Goal: Check status: Check status

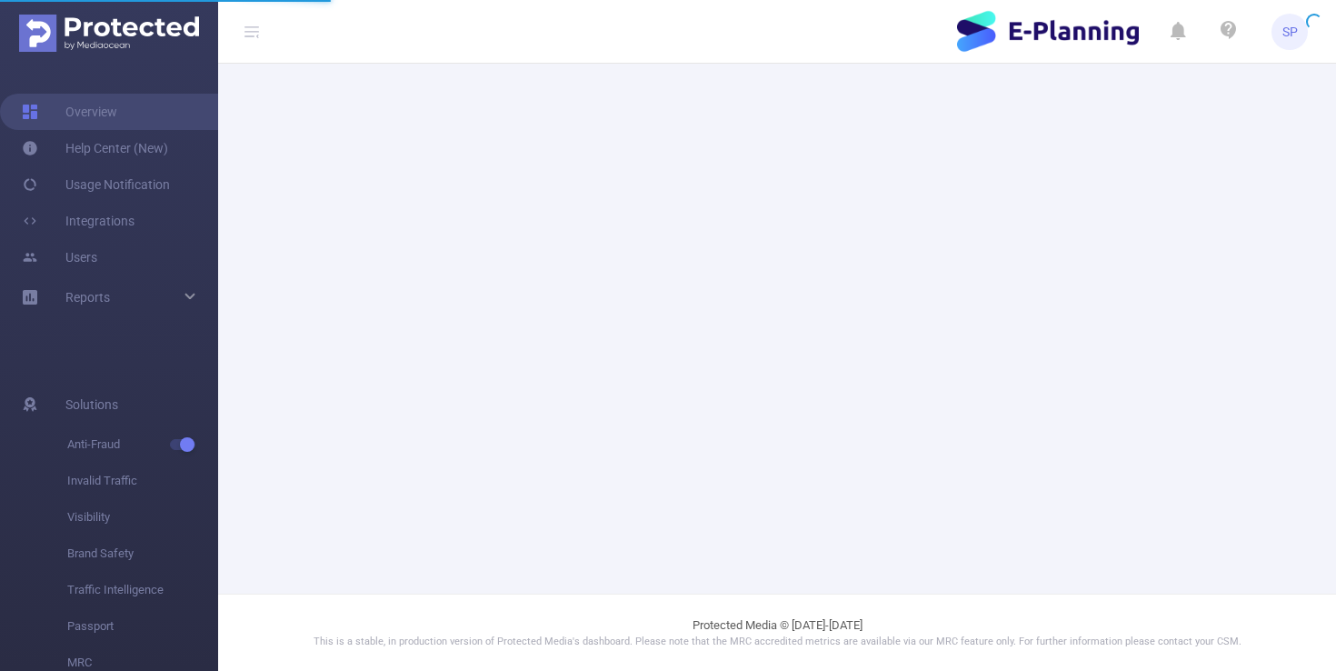
click at [794, 25] on header "SP" at bounding box center [668, 32] width 1336 height 64
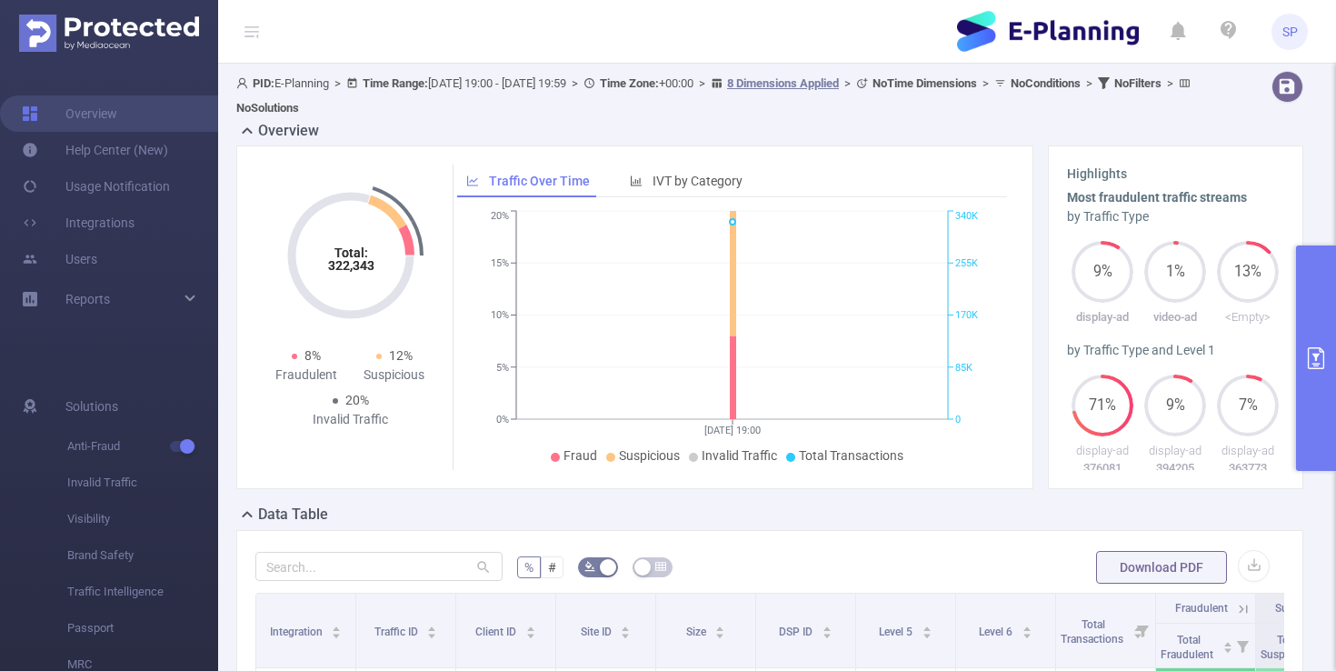
click at [1319, 351] on icon "primary" at bounding box center [1316, 358] width 22 height 22
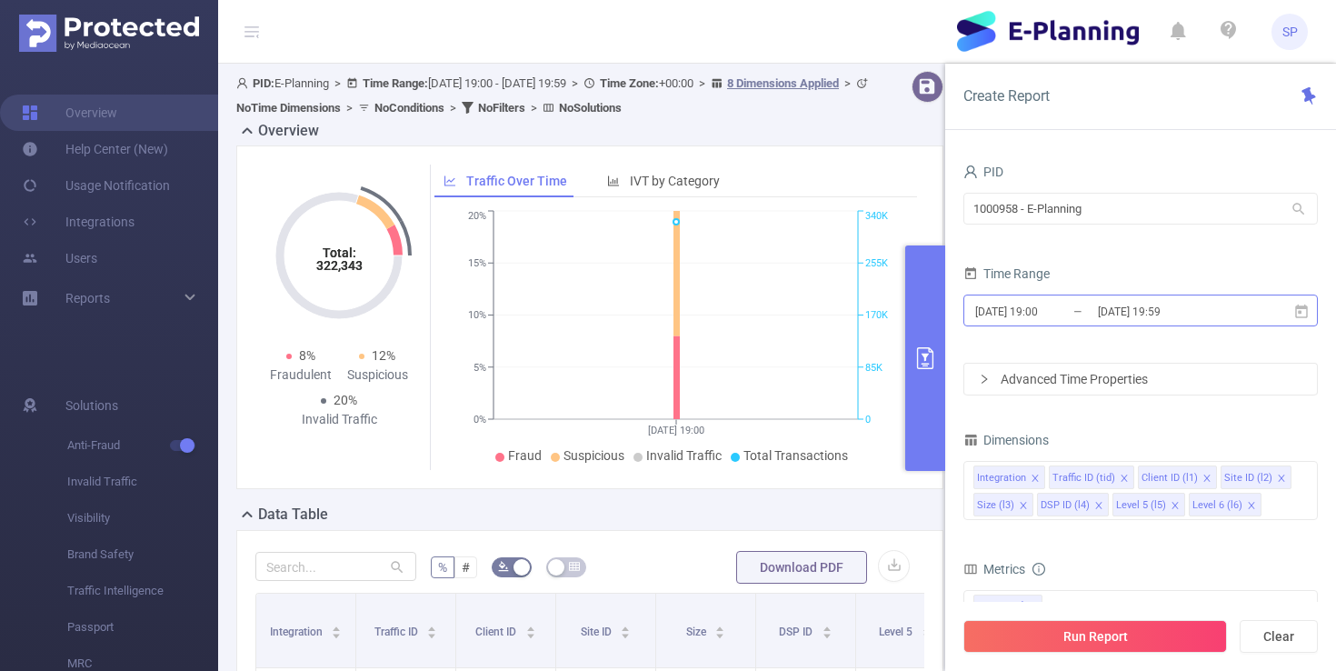
click at [1025, 300] on input "[DATE] 19:00" at bounding box center [1047, 311] width 147 height 25
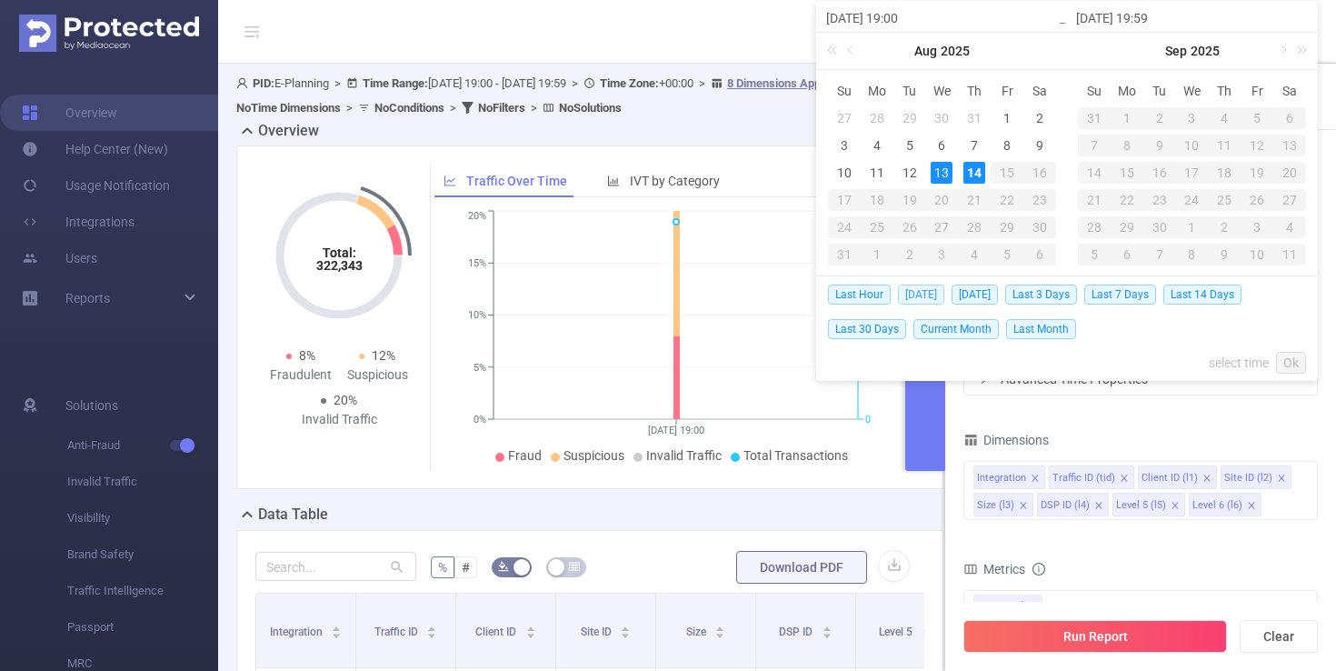
click at [925, 296] on span "[DATE]" at bounding box center [921, 295] width 46 height 20
type input "[DATE] 00:00"
type input "[DATE] 23:59"
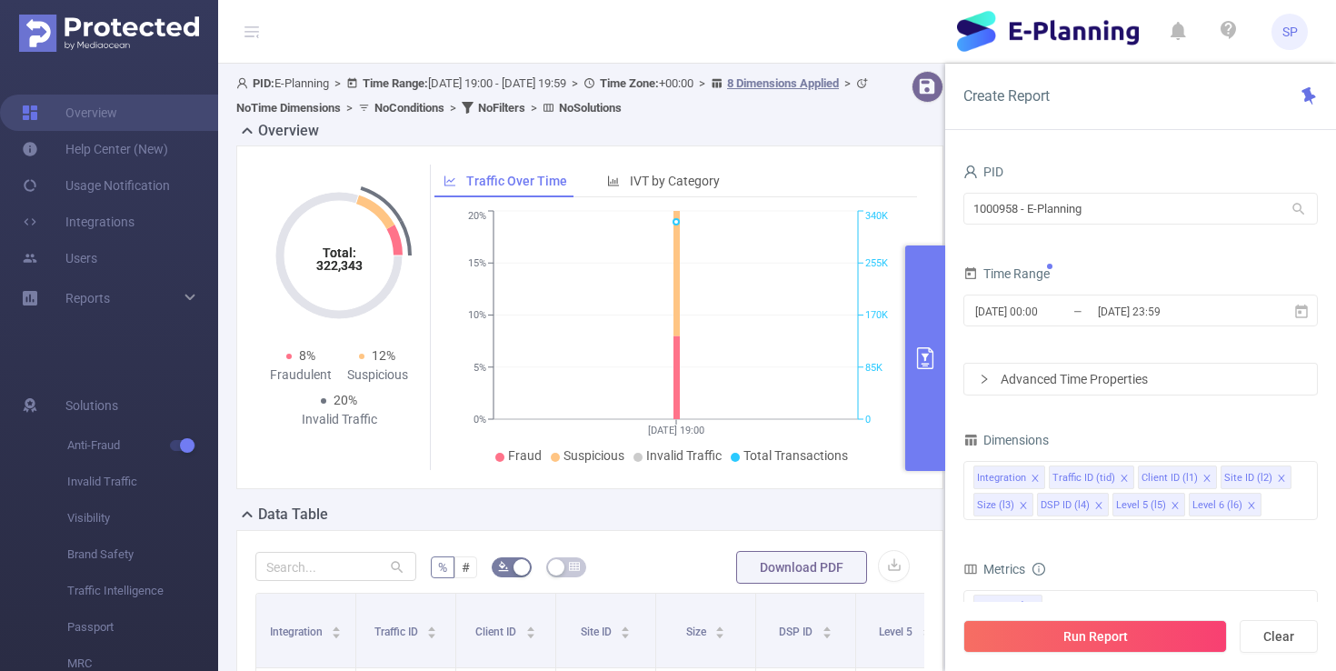
click at [1055, 656] on div "Run Report Clear" at bounding box center [1140, 636] width 391 height 69
click at [1067, 643] on button "Run Report" at bounding box center [1096, 636] width 264 height 33
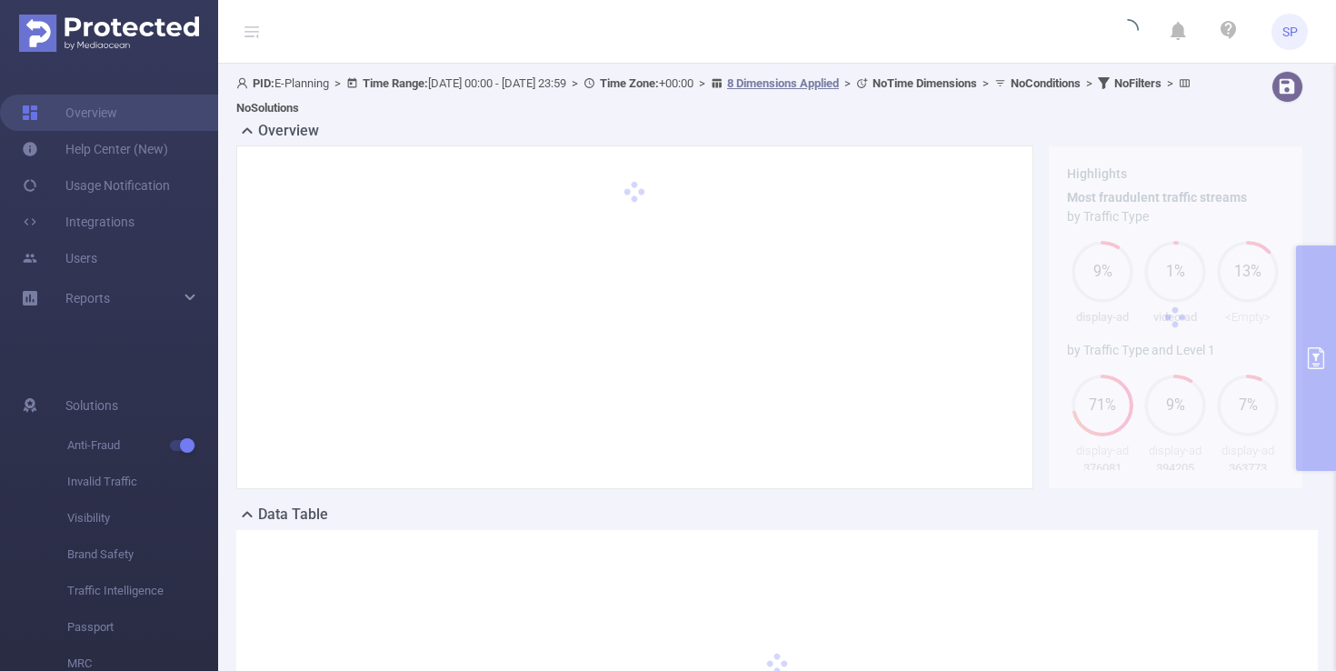
click at [1035, 357] on div at bounding box center [635, 317] width 812 height 344
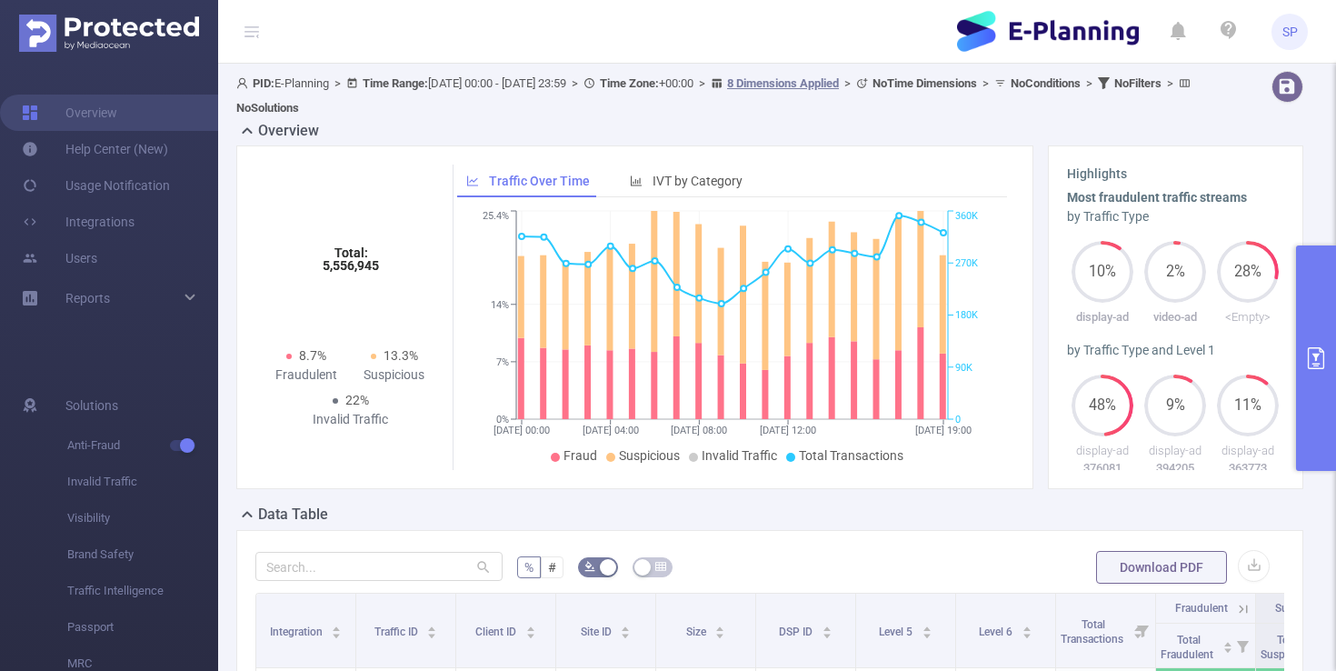
click at [1037, 304] on div "Total: 5,556,945 Total: 5,556,945 8.7% Fraudulent 13.3% Suspicious 22% Invalid …" at bounding box center [635, 317] width 812 height 344
click at [1041, 301] on div "Highlights Most fraudulent traffic streams by Traffic Type 10% display-ad 2% vi…" at bounding box center [1176, 317] width 271 height 344
click at [1037, 286] on div "Total: 5,556,945 Total: 5,556,945 8.7% Fraudulent 13.3% Suspicious 22% Invalid …" at bounding box center [635, 317] width 812 height 344
click at [1120, 175] on h3 "Highlights" at bounding box center [1176, 174] width 218 height 19
copy h3 "s"
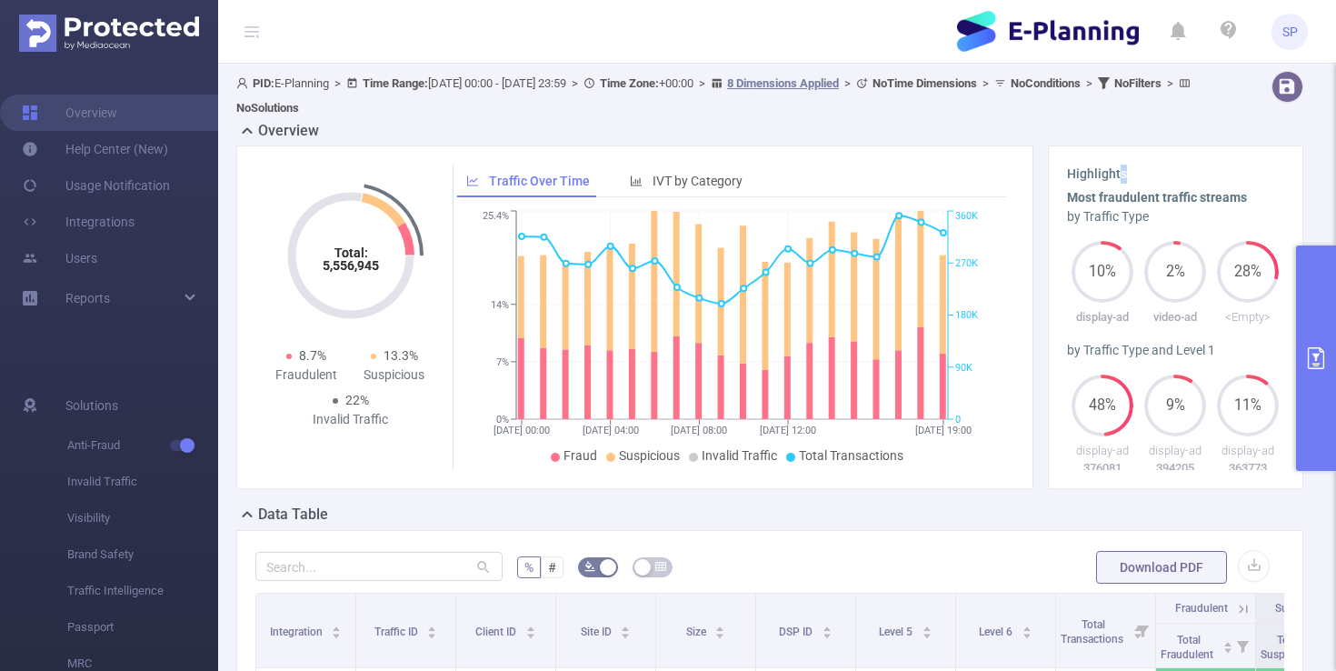
click at [1123, 175] on h3 "Highlights" at bounding box center [1176, 174] width 218 height 19
click at [1035, 250] on div "Total: 5,556,945 Total: 5,556,945 8.7% Fraudulent 13.3% Suspicious 22% Invalid …" at bounding box center [635, 317] width 812 height 344
click at [1307, 281] on button "primary" at bounding box center [1316, 357] width 40 height 225
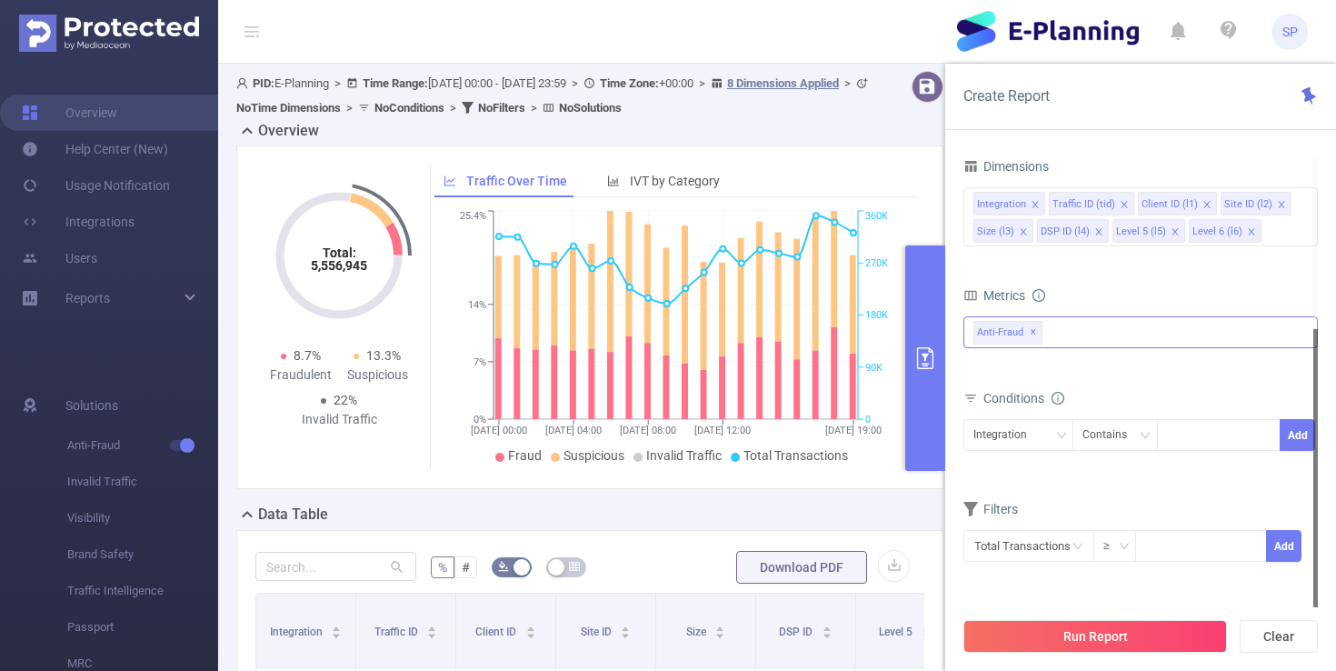
click at [1113, 333] on div "Anti-Fraud ✕" at bounding box center [1141, 332] width 355 height 32
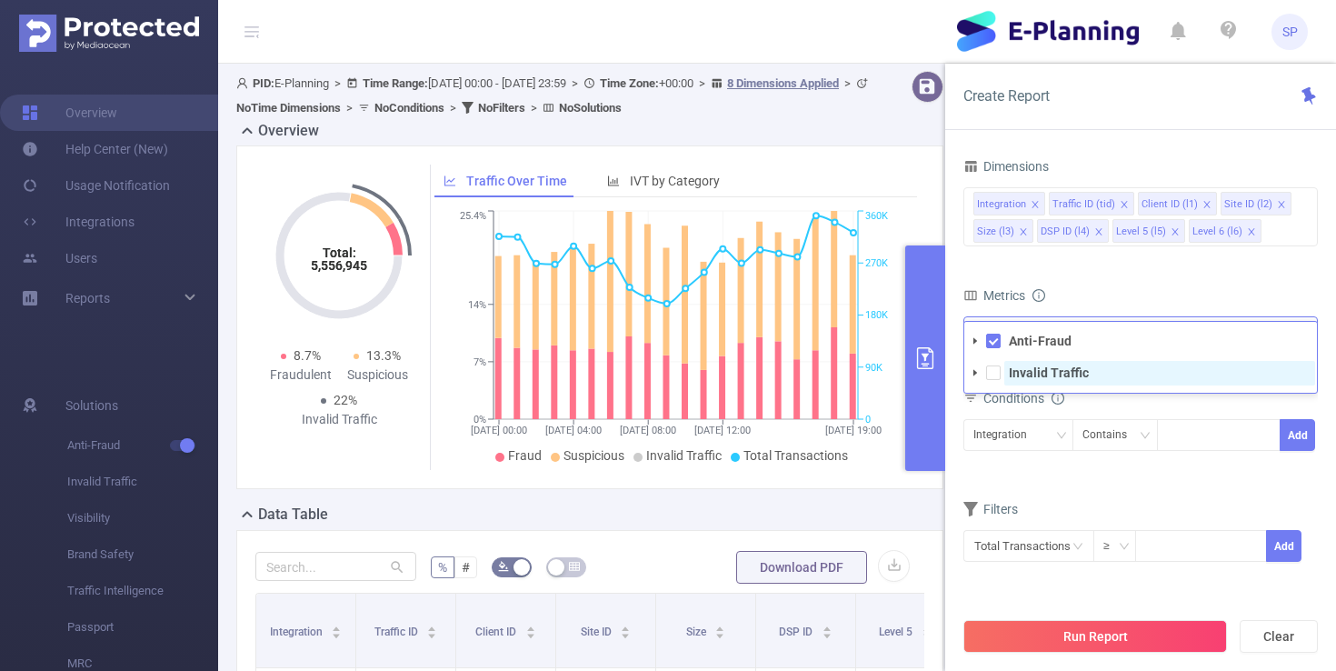
click at [1048, 373] on strong "Invalid Traffic" at bounding box center [1049, 372] width 80 height 15
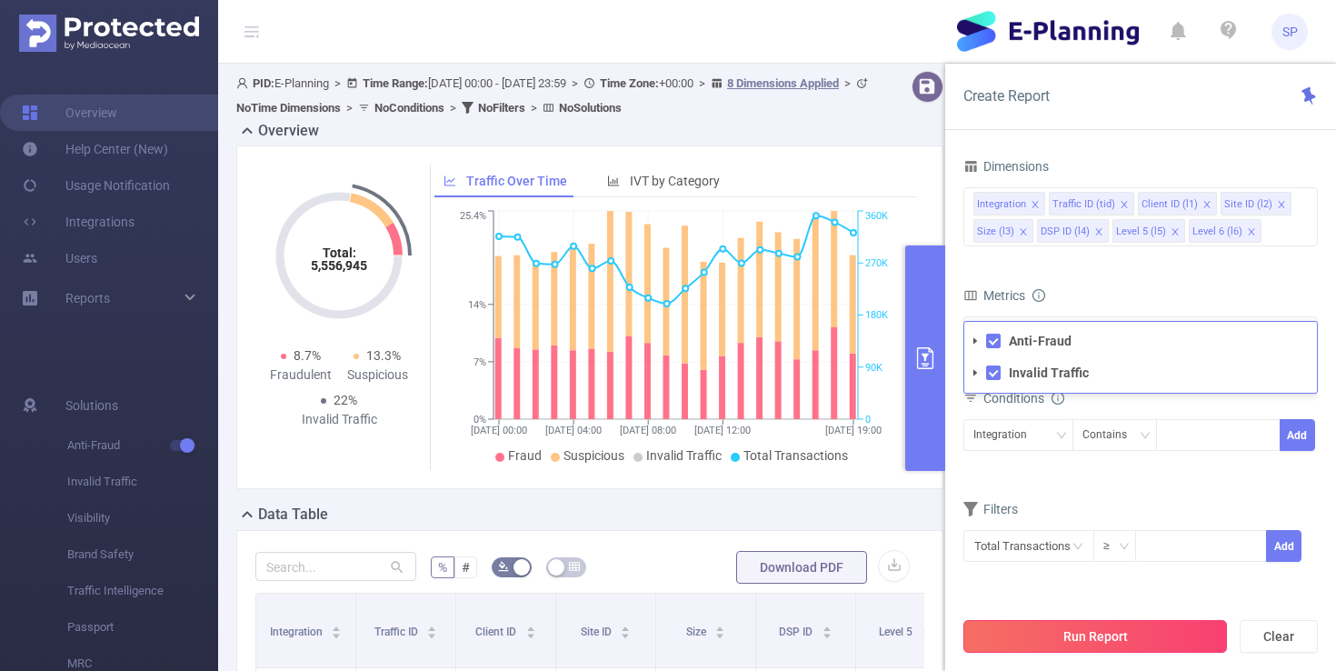
click at [1086, 641] on button "Run Report" at bounding box center [1096, 636] width 264 height 33
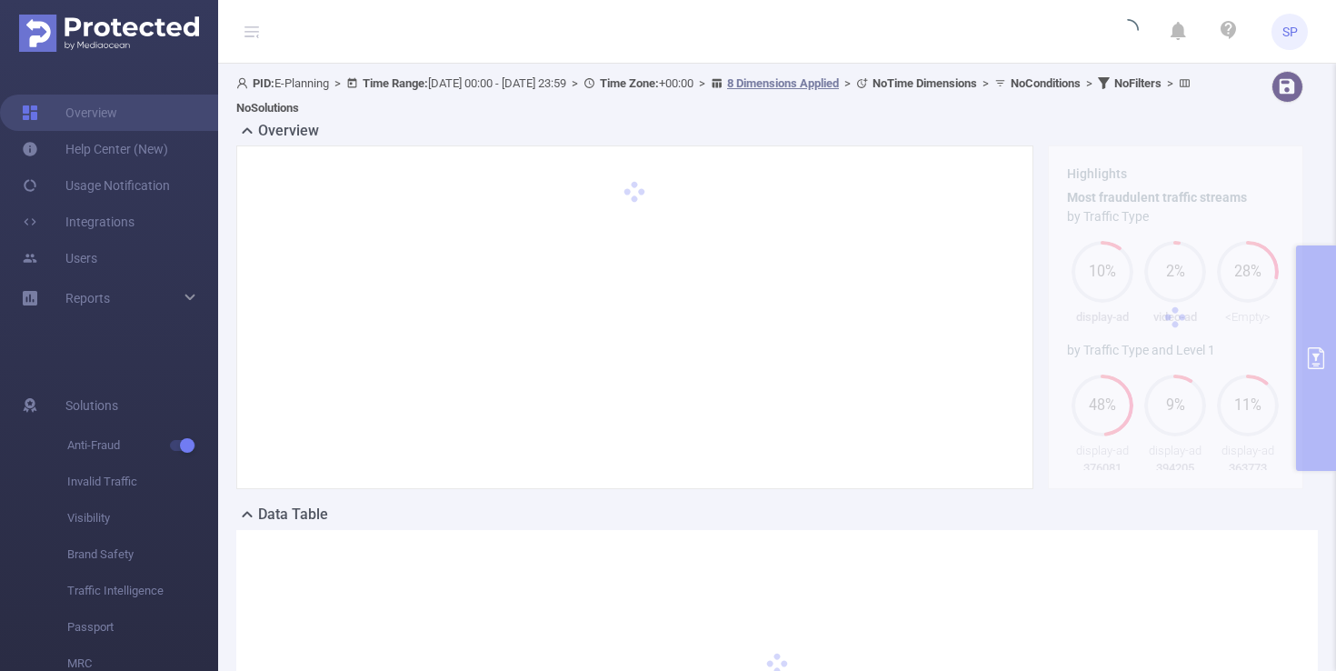
click at [863, 119] on div "PID: E-Planning > Time Range: [DATE] 00:00 - [DATE] 23:59 > Time Zone: +00:00 >…" at bounding box center [724, 95] width 977 height 49
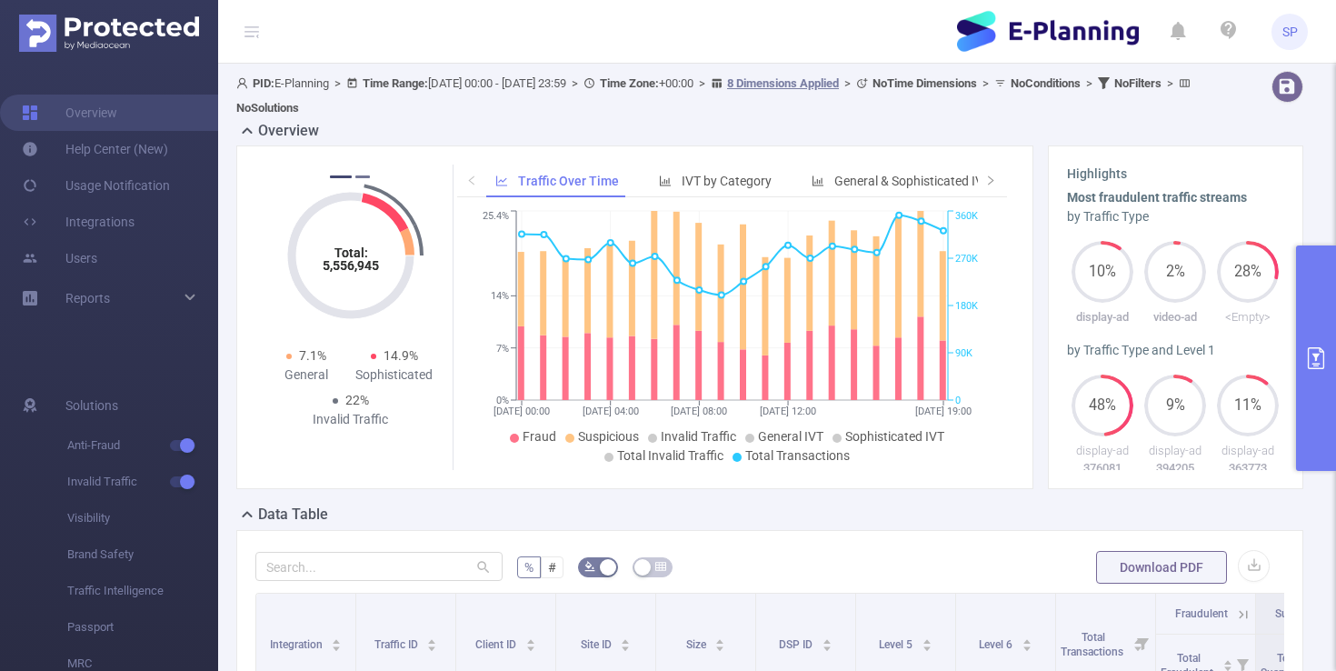
click at [365, 176] on button "2" at bounding box center [362, 176] width 15 height 3
click at [335, 176] on button "1" at bounding box center [337, 176] width 15 height 3
click at [361, 177] on button "2" at bounding box center [362, 176] width 15 height 3
click at [1316, 355] on icon "primary" at bounding box center [1316, 358] width 16 height 22
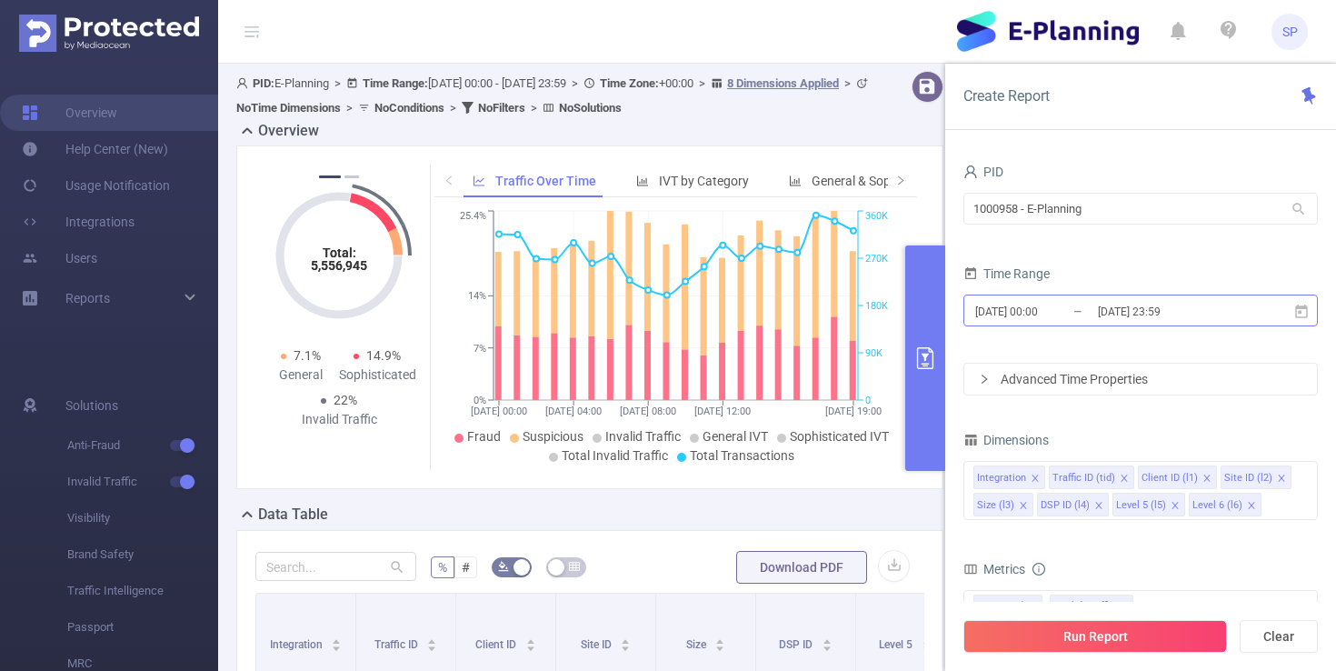
click at [1043, 305] on input "[DATE] 00:00" at bounding box center [1047, 311] width 147 height 25
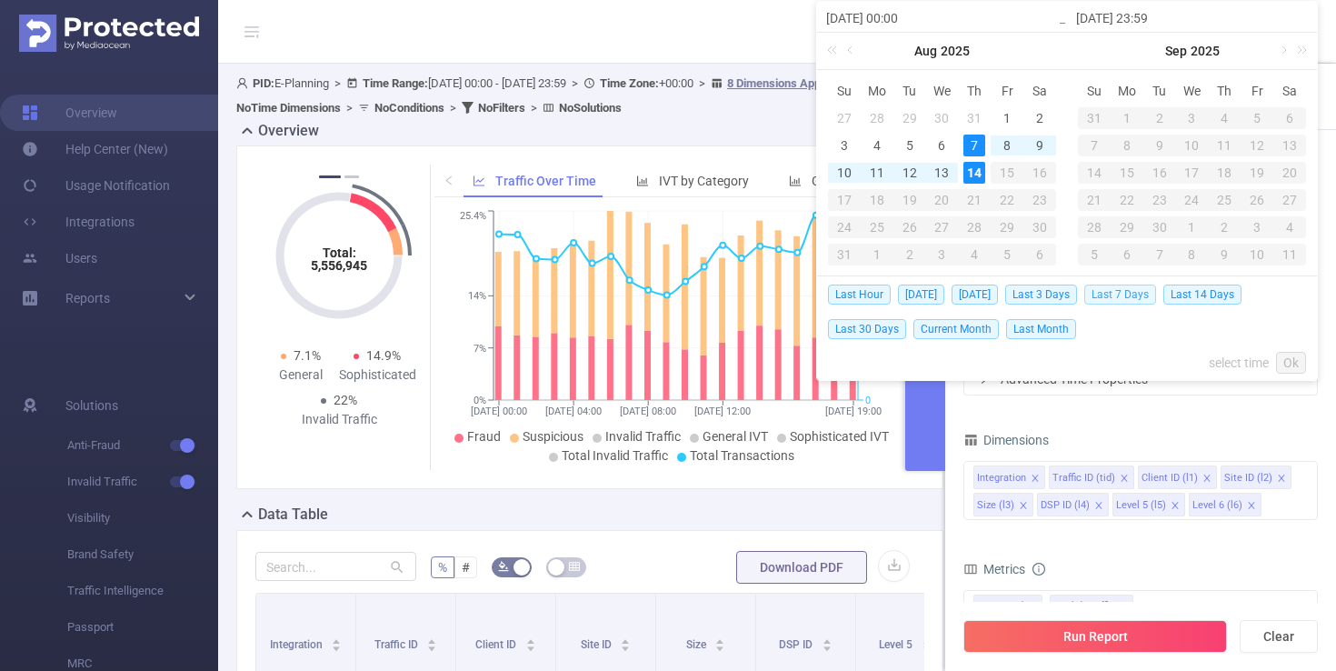
click at [1126, 297] on span "Last 7 Days" at bounding box center [1121, 295] width 72 height 20
type input "[DATE] 00:00"
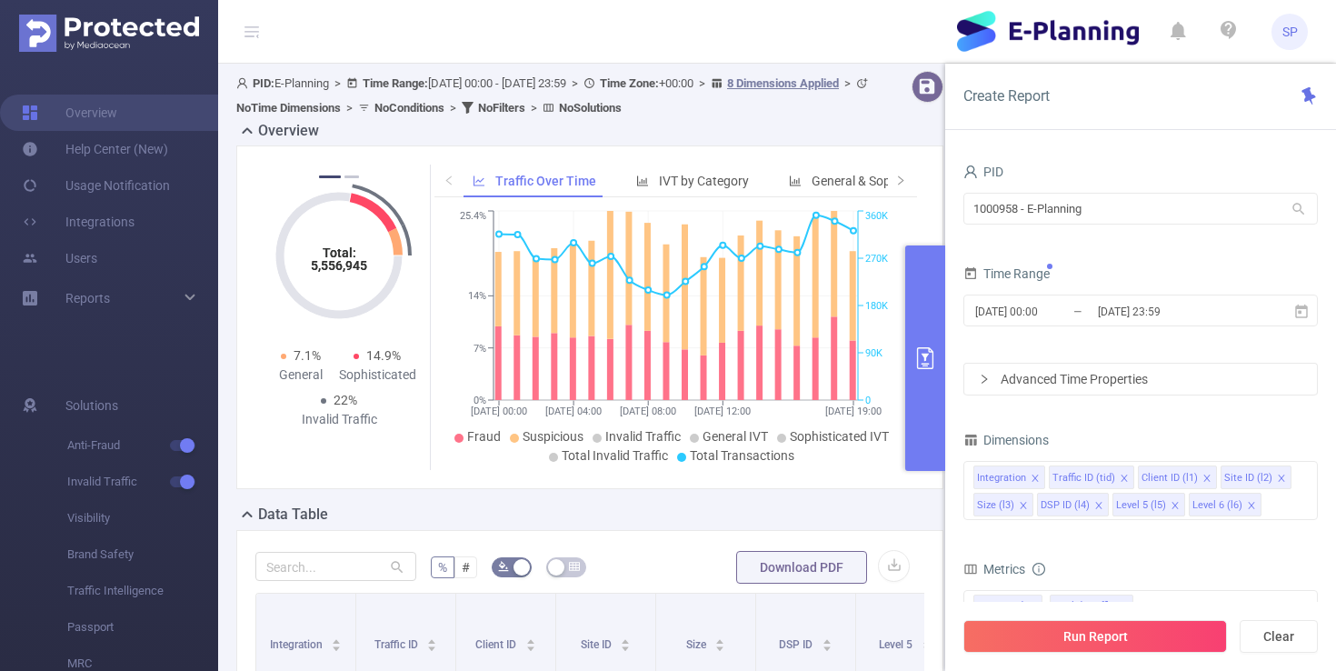
click at [1118, 335] on div "Time Range [DATE] 00:00 _ [DATE] 23:59" at bounding box center [1141, 301] width 355 height 80
click at [1072, 378] on div "Advanced Time Properties" at bounding box center [1141, 379] width 353 height 31
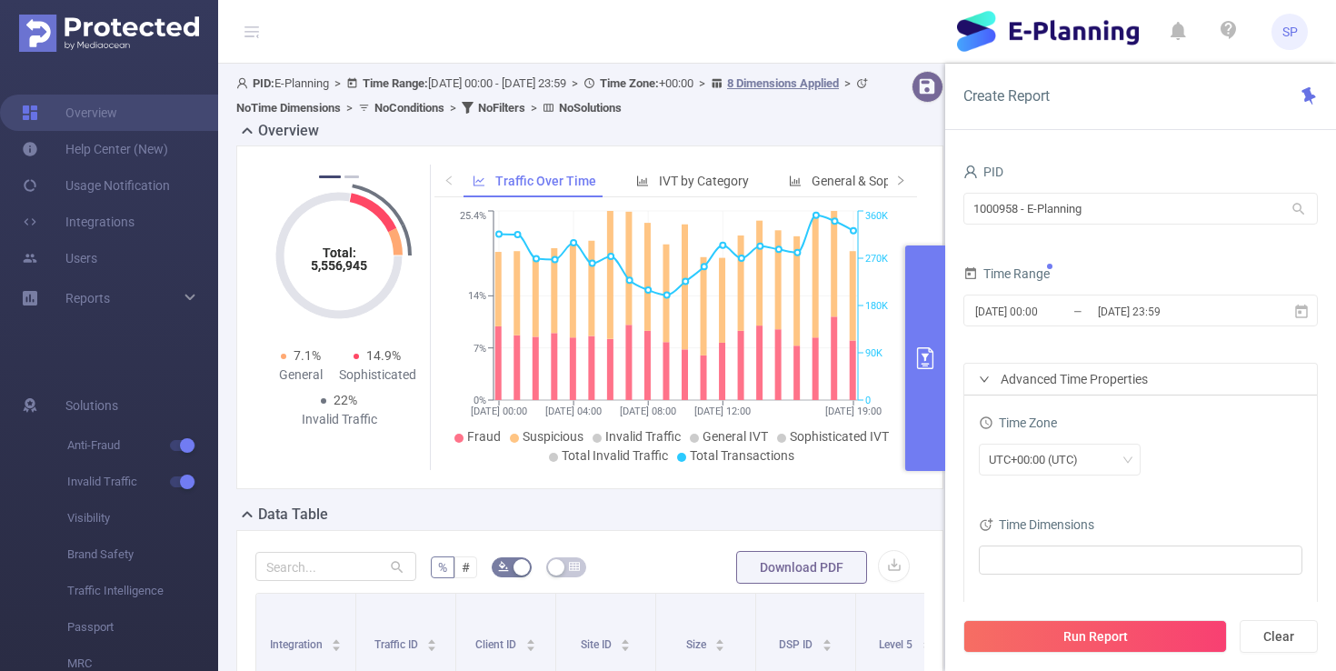
click at [1078, 374] on div "Advanced Time Properties" at bounding box center [1141, 379] width 353 height 31
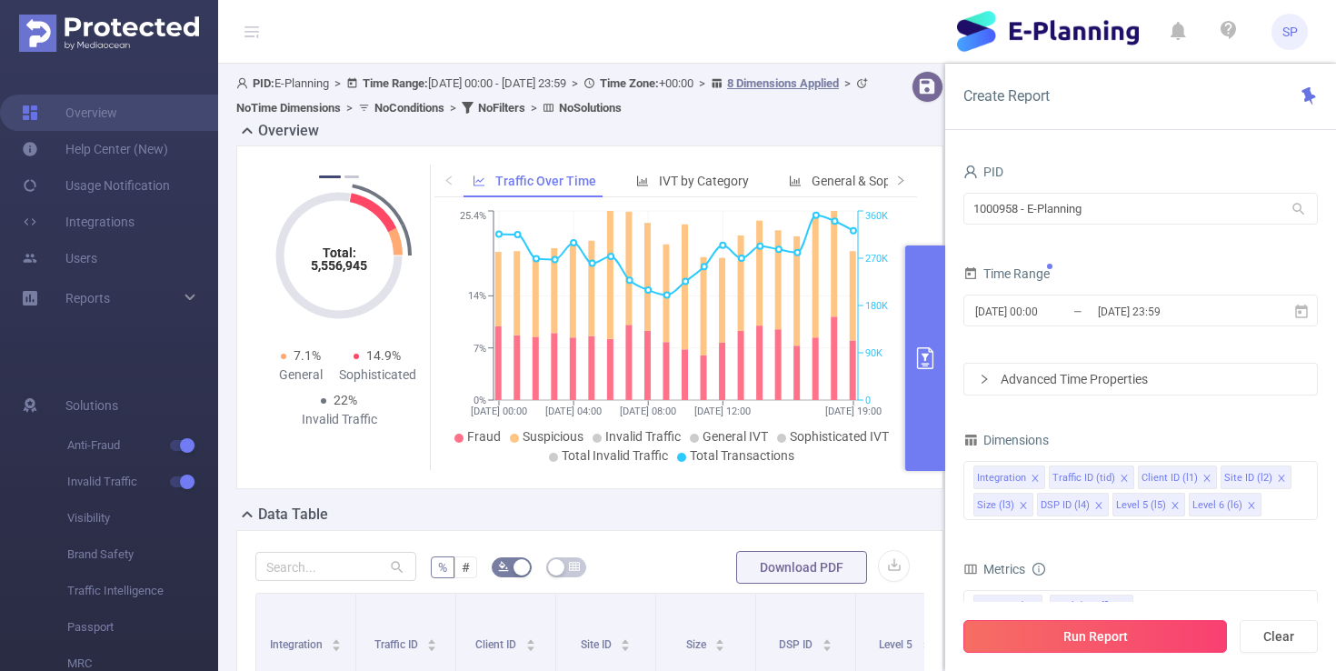
click at [1071, 632] on button "Run Report" at bounding box center [1096, 636] width 264 height 33
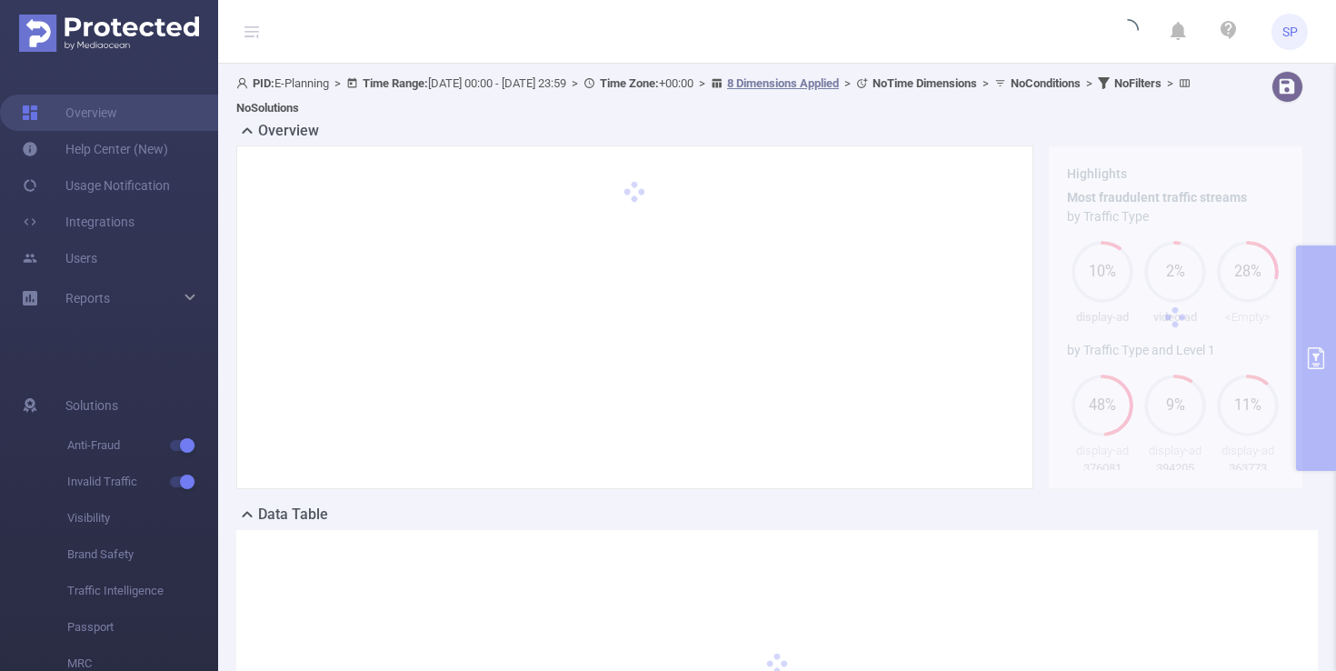
click at [795, 115] on div "PID: E-Planning > Time Range: [DATE] 00:00 - [DATE] 23:59 > Time Zone: +00:00 >…" at bounding box center [724, 95] width 977 height 49
